Goal: Manage account settings

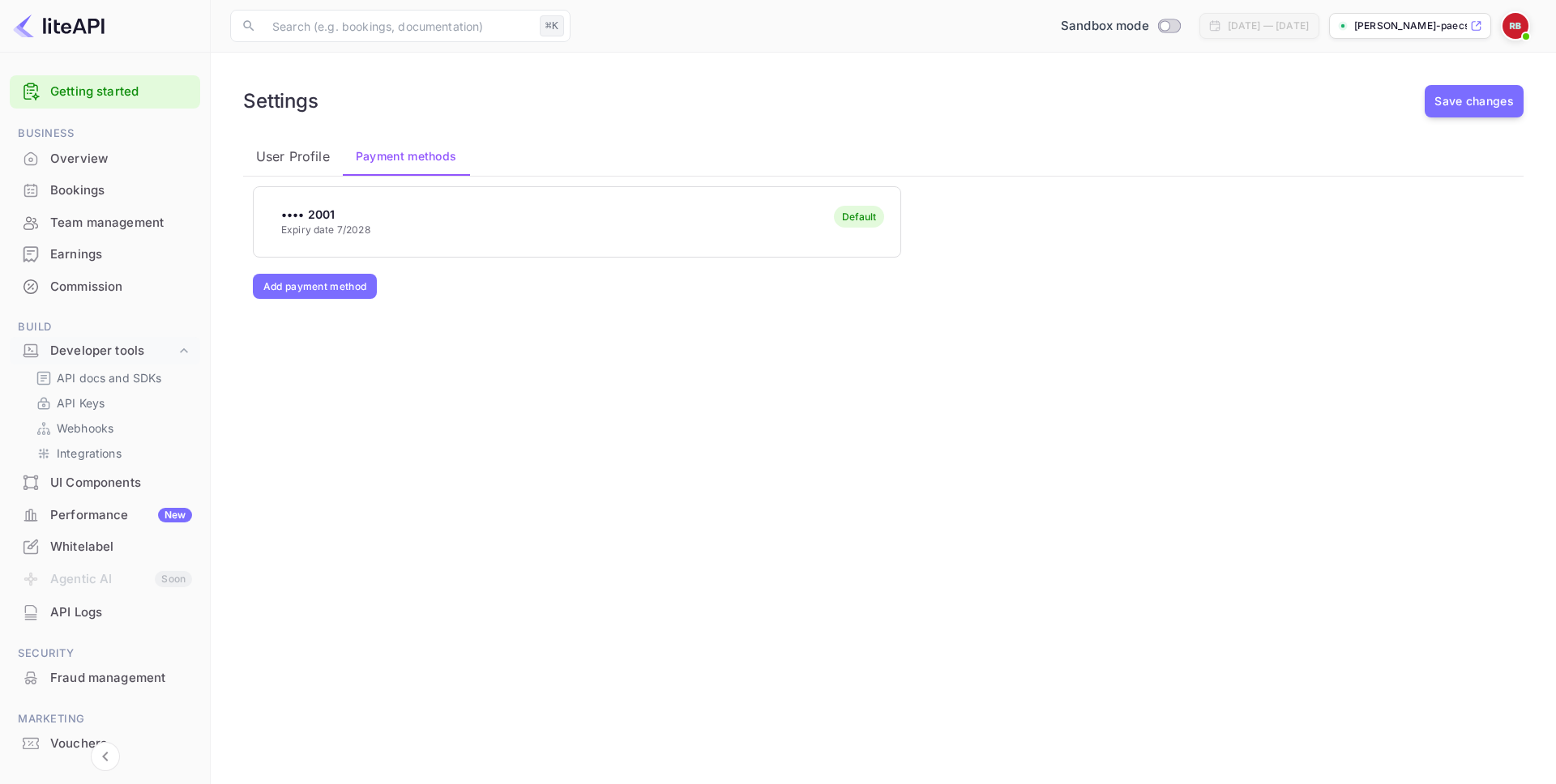
scroll to position [55, 0]
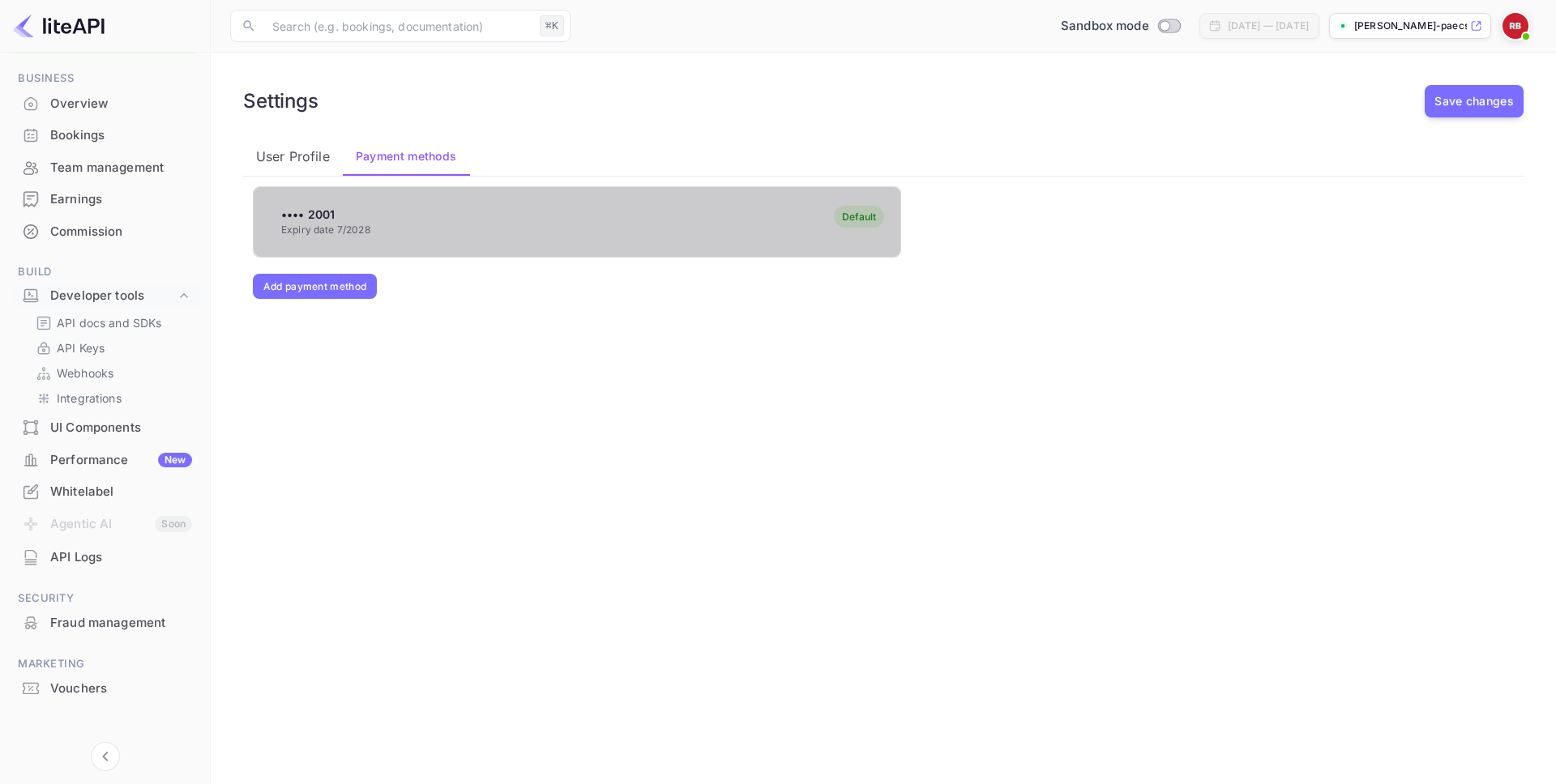
drag, startPoint x: 589, startPoint y: 190, endPoint x: 604, endPoint y: 201, distance: 18.6
click at [589, 190] on div "•••• 2001 Expiry date 7/2028 Default" at bounding box center [576, 222] width 646 height 64
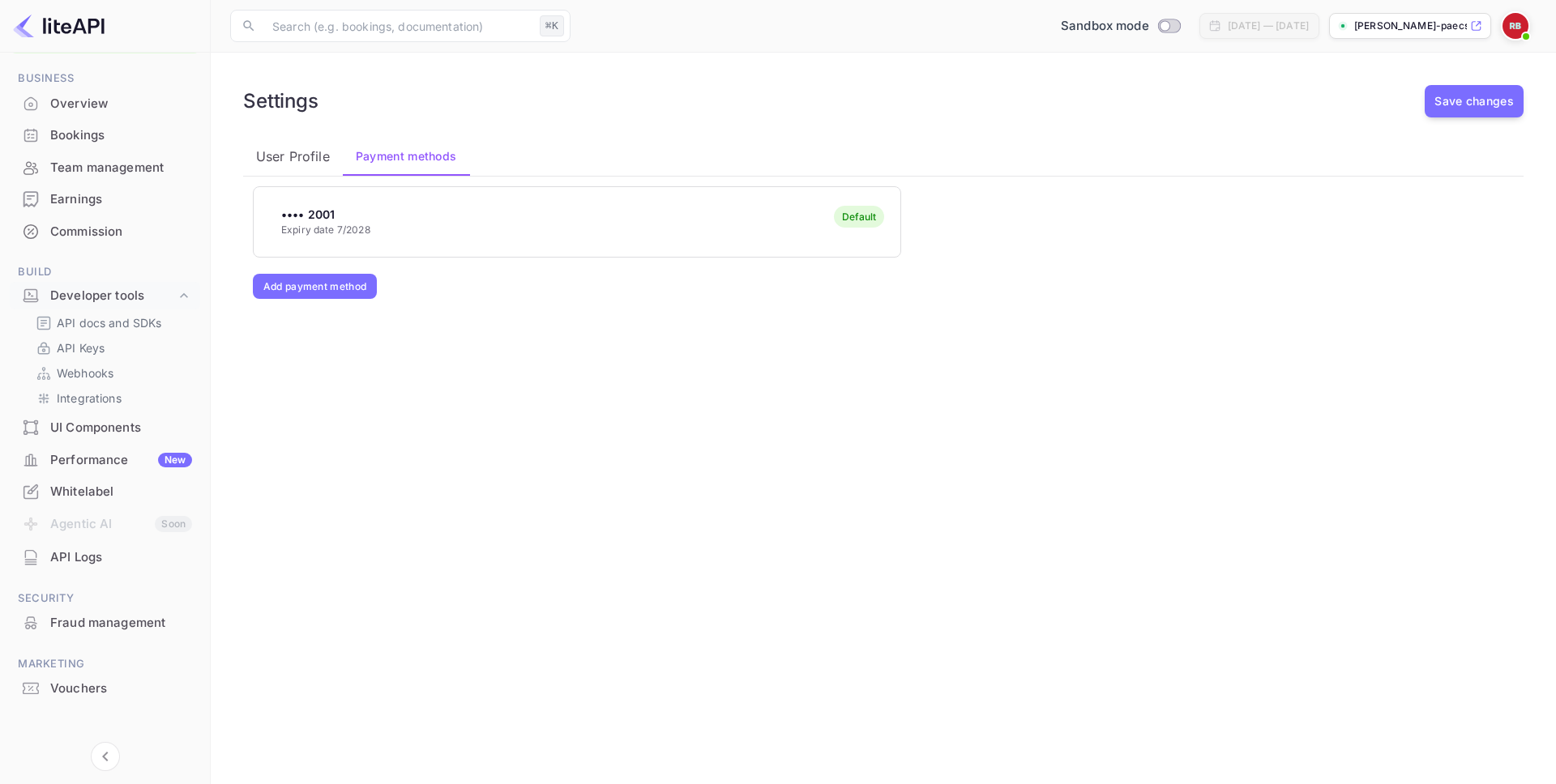
click at [625, 207] on div "•••• 2001 Expiry date 7/2028 Default" at bounding box center [576, 222] width 646 height 64
